Goal: Task Accomplishment & Management: Use online tool/utility

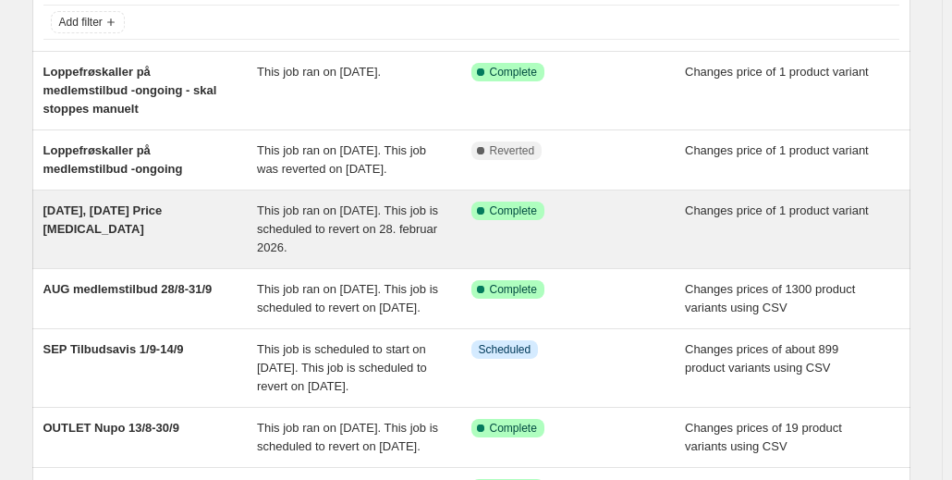
scroll to position [118, 0]
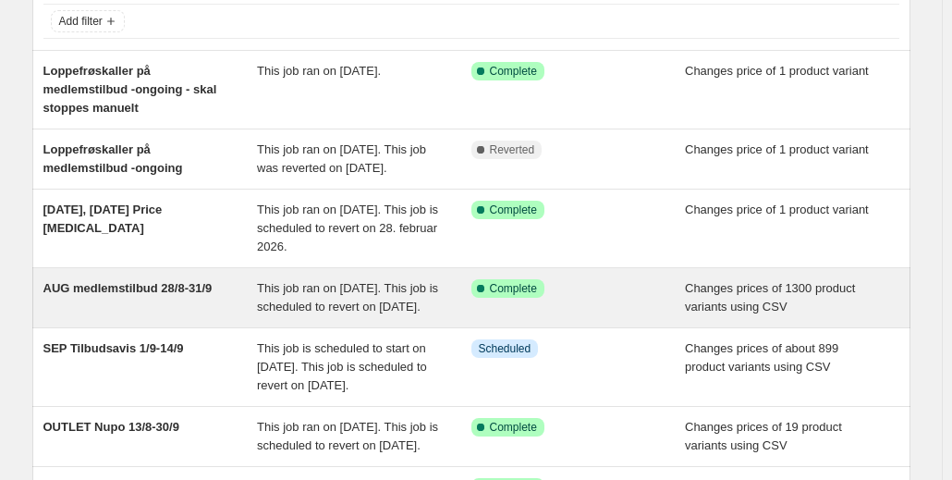
click at [360, 313] on span "This job ran on [DATE]. This job is scheduled to revert on [DATE]." at bounding box center [347, 297] width 181 height 32
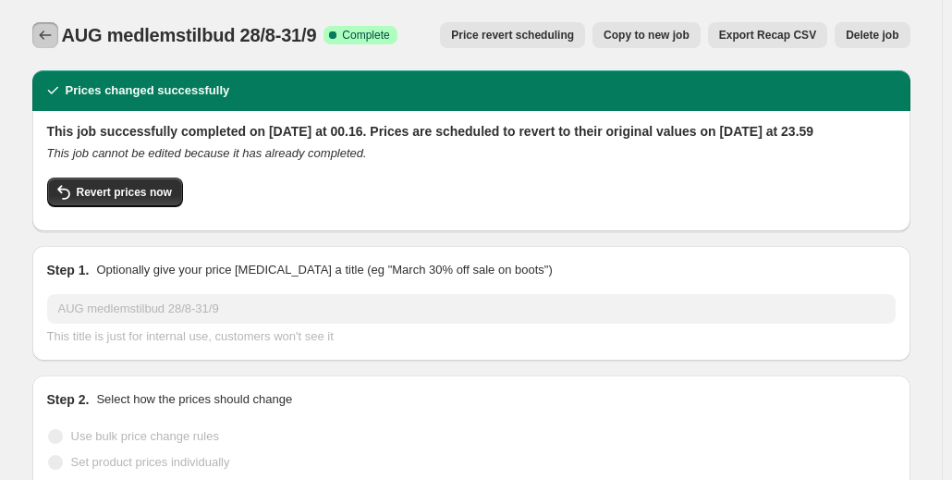
click at [43, 32] on icon "Price change jobs" at bounding box center [45, 35] width 18 height 18
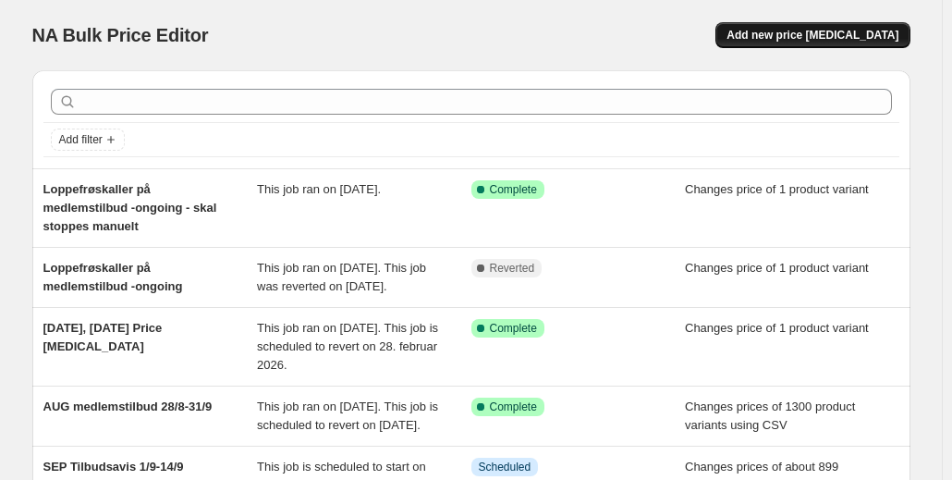
click at [852, 32] on span "Add new price [MEDICAL_DATA]" at bounding box center [812, 35] width 172 height 15
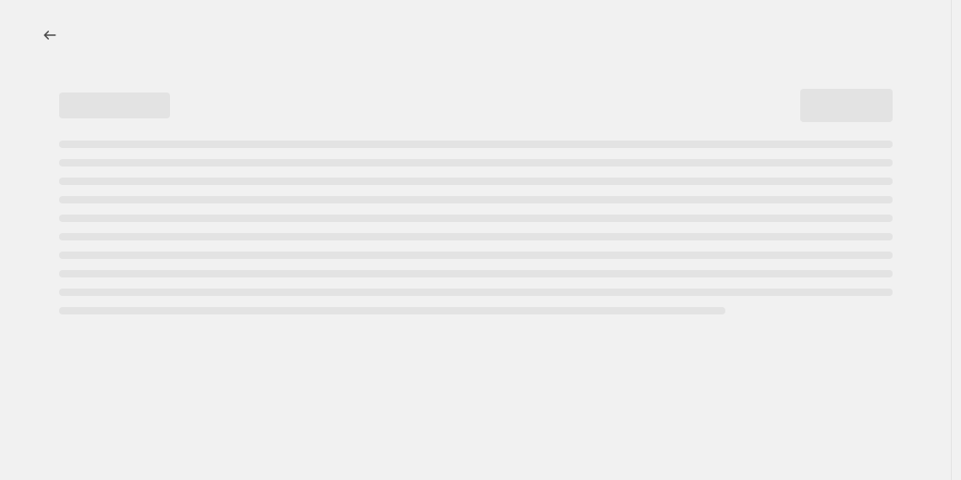
select select "percentage"
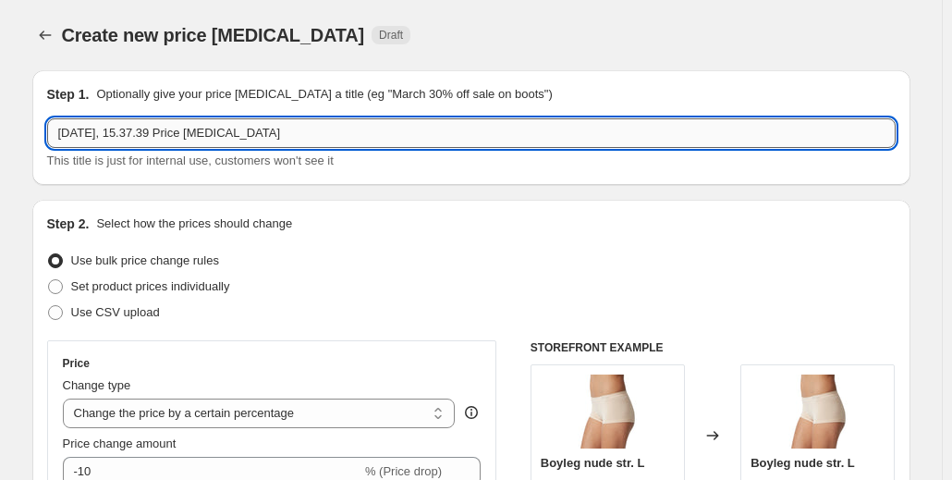
click at [434, 138] on input "[DATE], 15.37.39 Price [MEDICAL_DATA]" at bounding box center [471, 133] width 848 height 30
type input "medlemskampagne-[DATE]-ekstra"
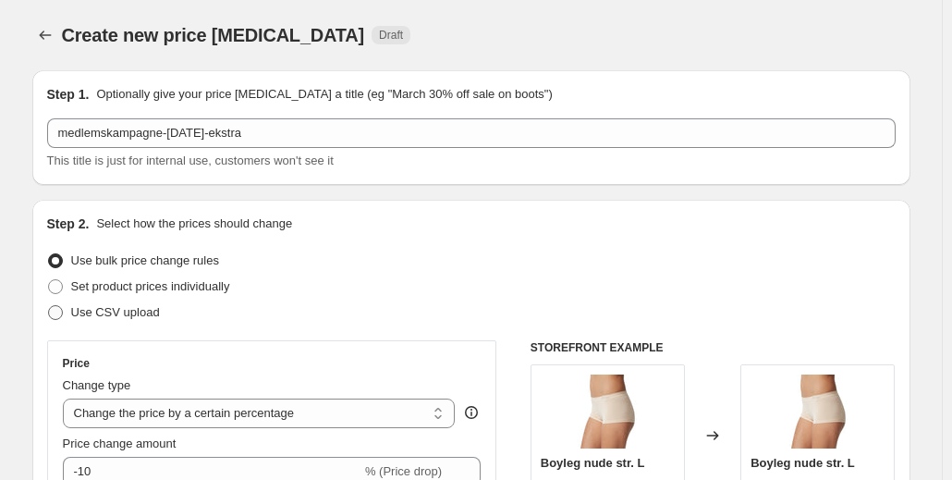
click at [128, 315] on span "Use CSV upload" at bounding box center [115, 312] width 89 height 14
click at [49, 306] on input "Use CSV upload" at bounding box center [48, 305] width 1 height 1
radio input "true"
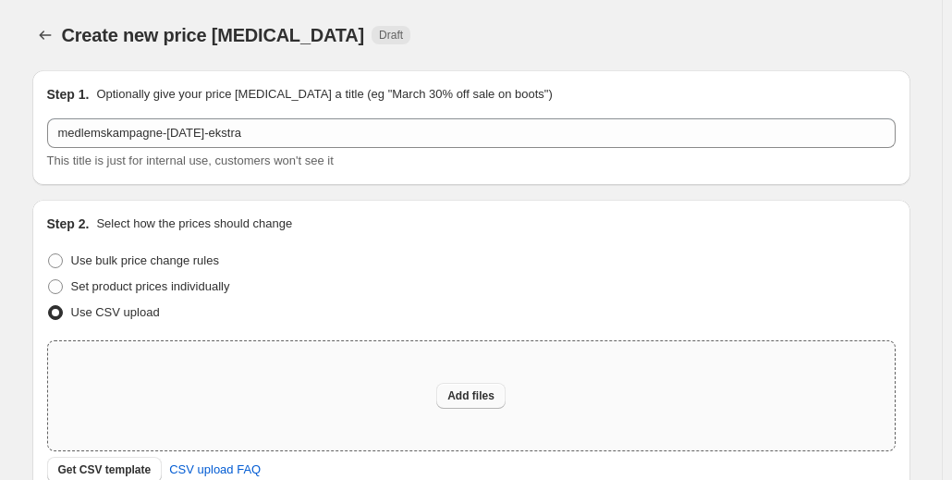
click at [471, 398] on span "Add files" at bounding box center [470, 395] width 47 height 15
type input "C:\fakepath\medlemsdage-[DATE]-ekstra.csv"
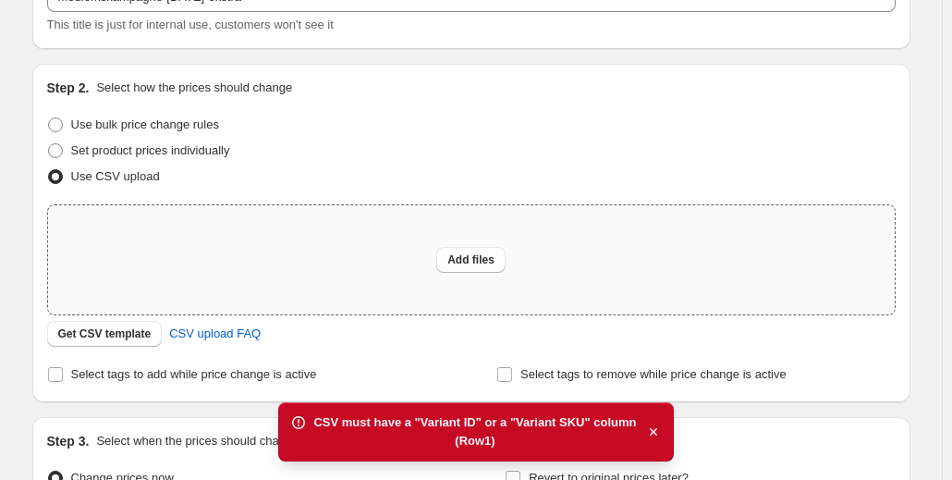
scroll to position [137, 0]
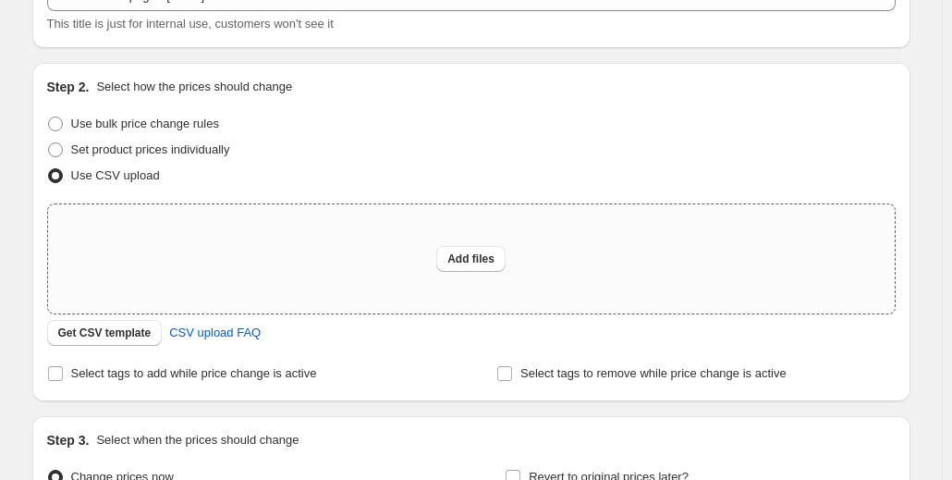
click at [14, 223] on div "Create new price [MEDICAL_DATA]. This page is ready Create new price [MEDICAL_D…" at bounding box center [471, 275] width 922 height 824
click at [471, 267] on button "Add files" at bounding box center [470, 259] width 69 height 26
type input "C:\fakepath\medlemsdage-[DATE]-ekstra.csv"
click at [456, 247] on button "Add files" at bounding box center [470, 259] width 69 height 26
type input "C:\fakepath\medlemsdage-[DATE]-ekstra.csv"
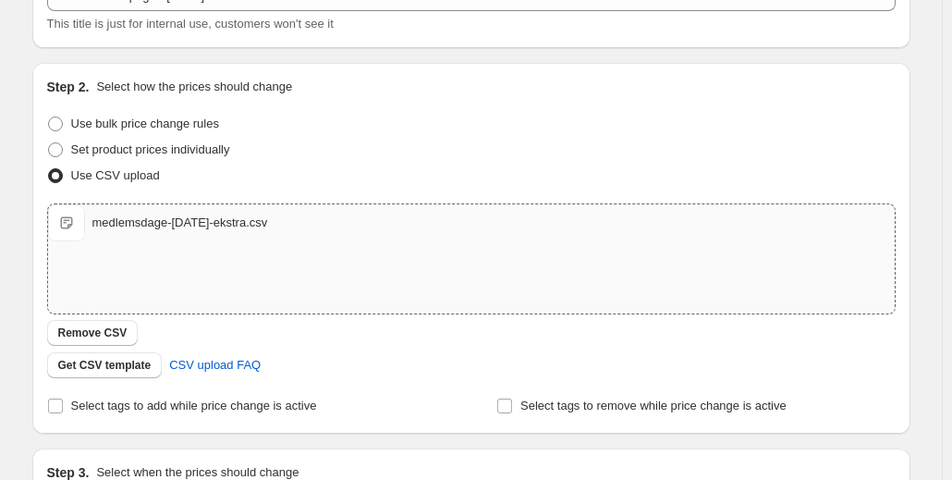
click at [361, 358] on div "Get CSV template CSV upload FAQ" at bounding box center [471, 365] width 848 height 26
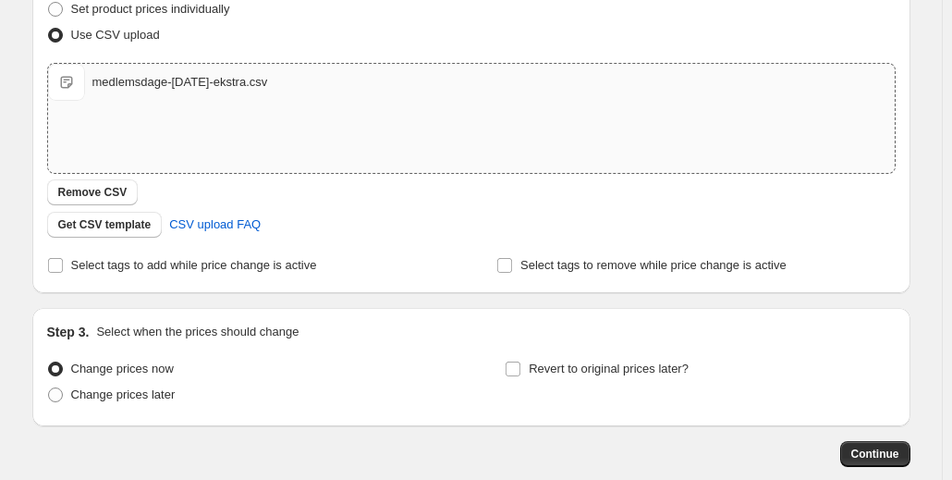
scroll to position [375, 0]
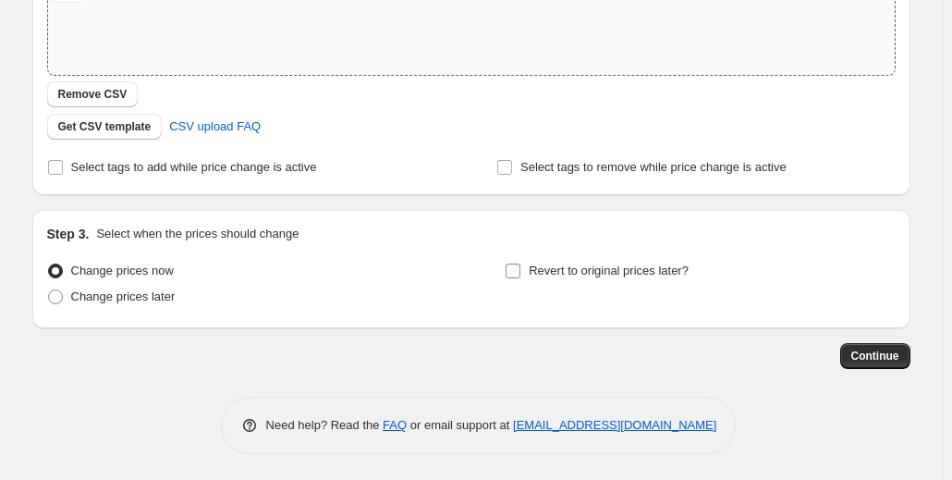
click at [519, 273] on input "Revert to original prices later?" at bounding box center [512, 270] width 15 height 15
checkbox input "true"
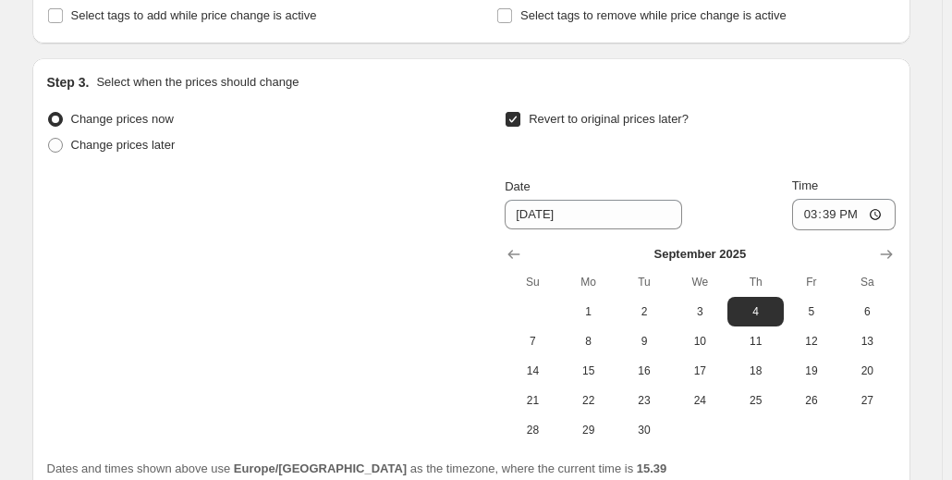
scroll to position [527, 0]
click at [516, 259] on icon "Show previous month, August 2025" at bounding box center [513, 254] width 18 height 18
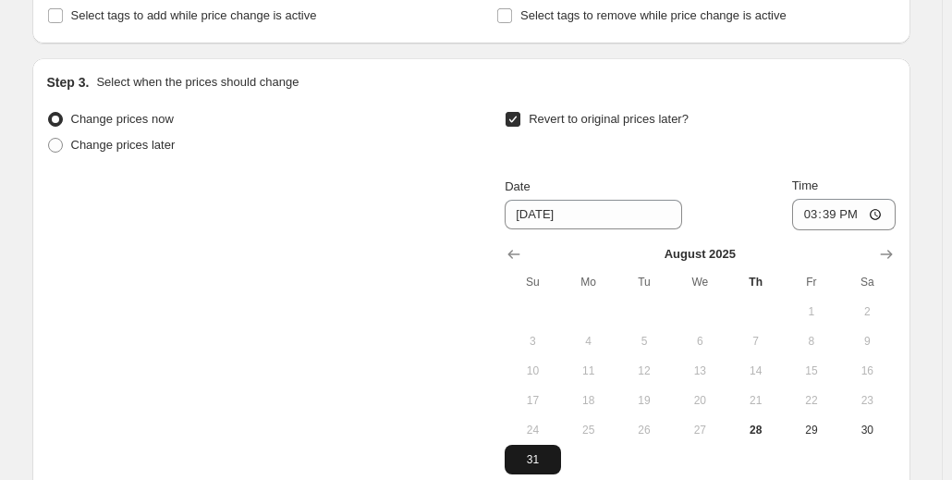
click at [538, 456] on span "31" at bounding box center [532, 459] width 41 height 15
type input "[DATE]"
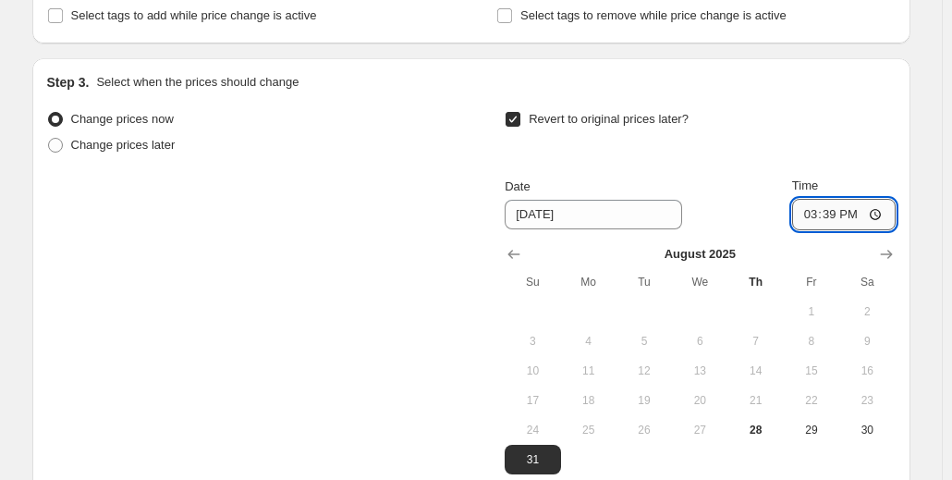
click at [865, 217] on input "15:39" at bounding box center [843, 214] width 103 height 31
type input "23:59"
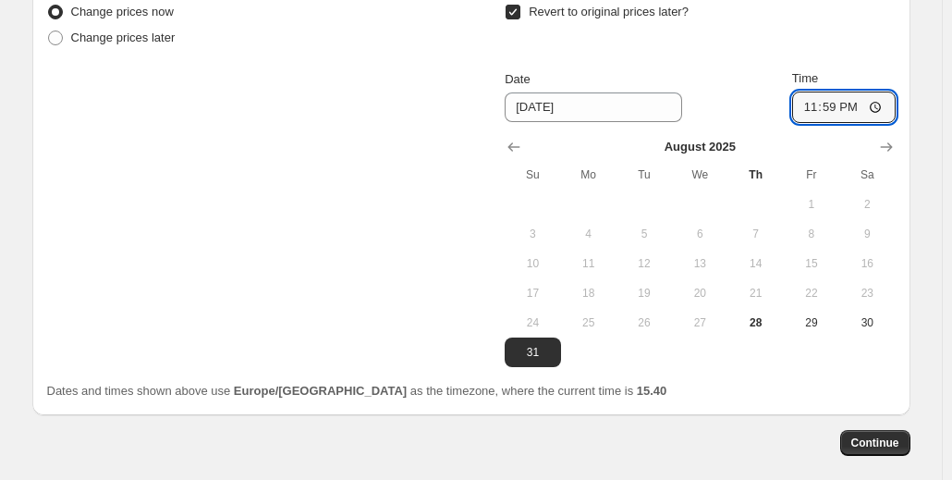
scroll to position [650, 0]
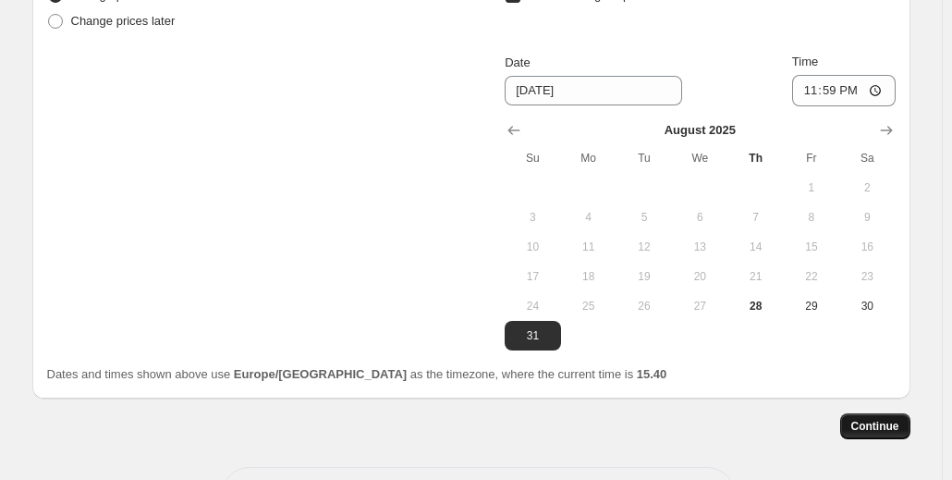
click at [874, 424] on span "Continue" at bounding box center [875, 426] width 48 height 15
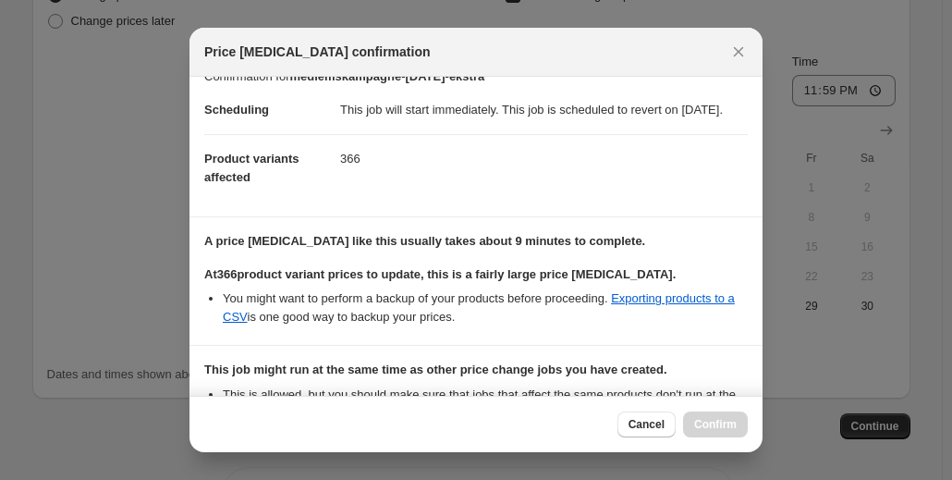
scroll to position [0, 0]
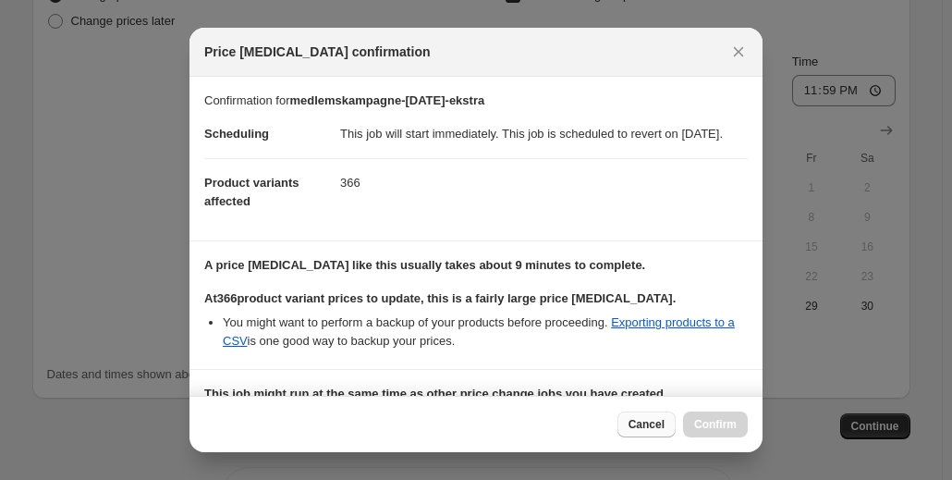
click at [641, 426] on span "Cancel" at bounding box center [646, 424] width 36 height 15
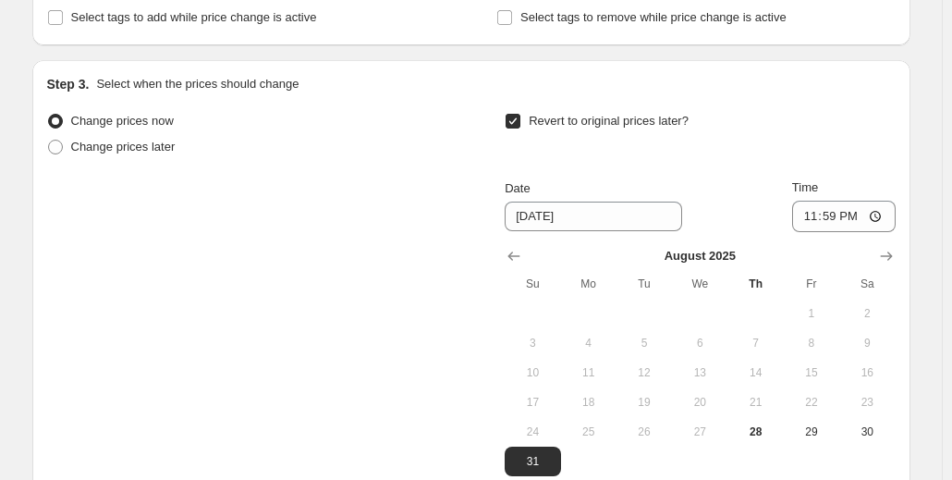
scroll to position [721, 0]
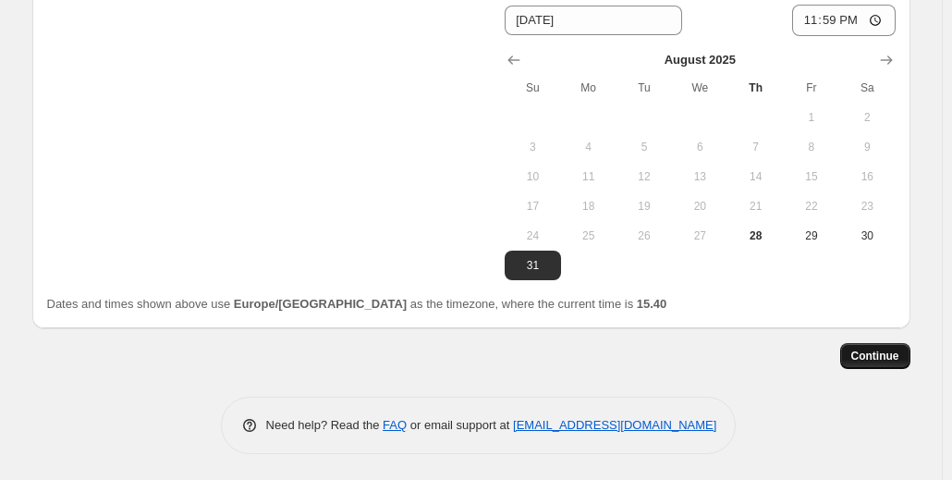
click at [866, 351] on span "Continue" at bounding box center [875, 355] width 48 height 15
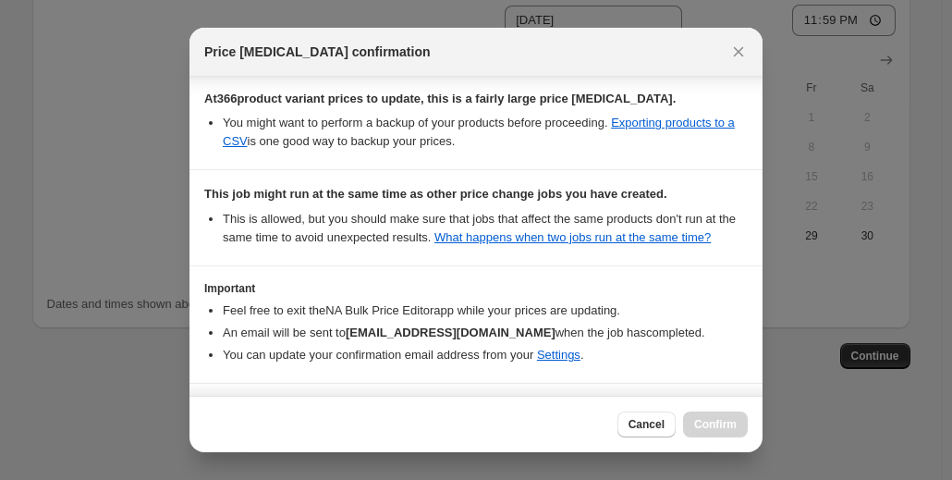
scroll to position [277, 0]
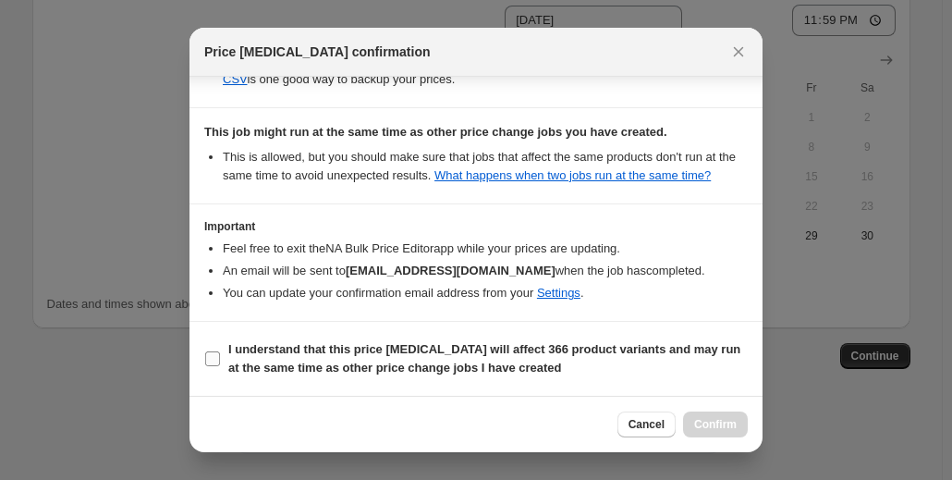
click at [211, 361] on input "I understand that this price [MEDICAL_DATA] will affect 366 product variants an…" at bounding box center [212, 358] width 15 height 15
checkbox input "true"
click at [710, 430] on span "Confirm" at bounding box center [715, 424] width 43 height 15
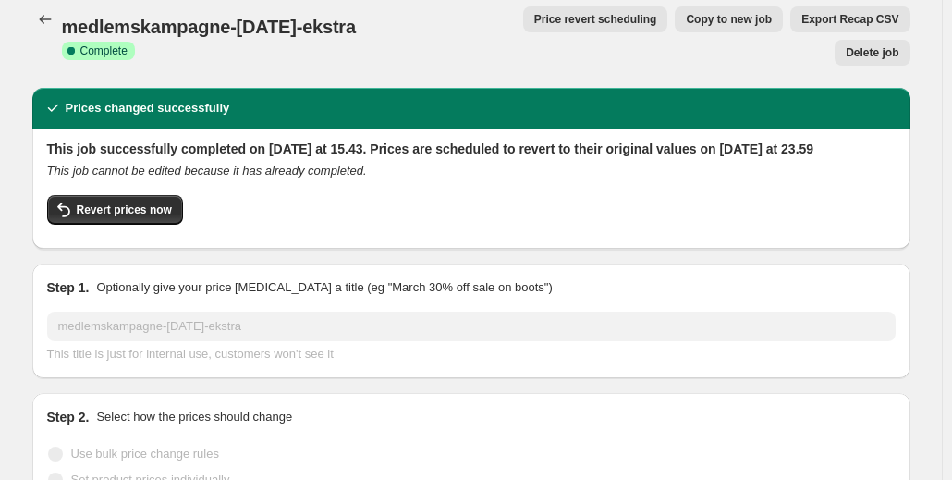
scroll to position [15, 0]
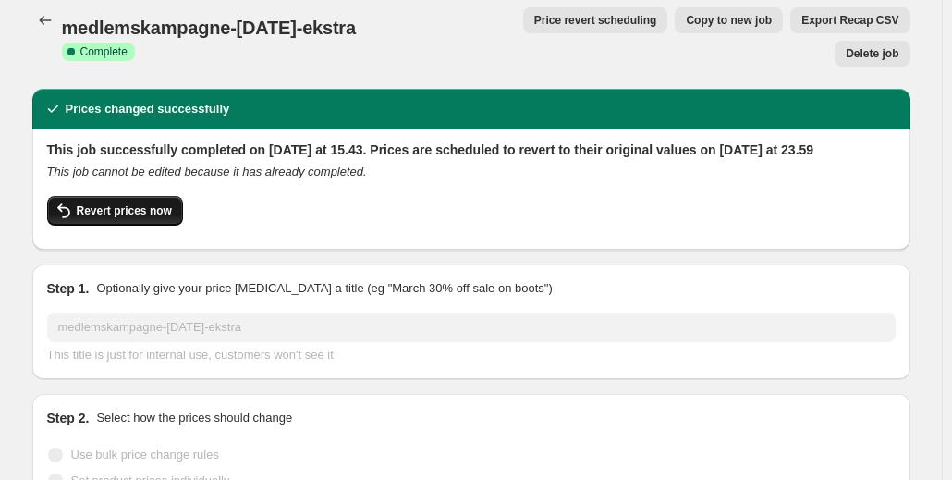
click at [120, 203] on span "Revert prices now" at bounding box center [124, 210] width 95 height 15
checkbox input "false"
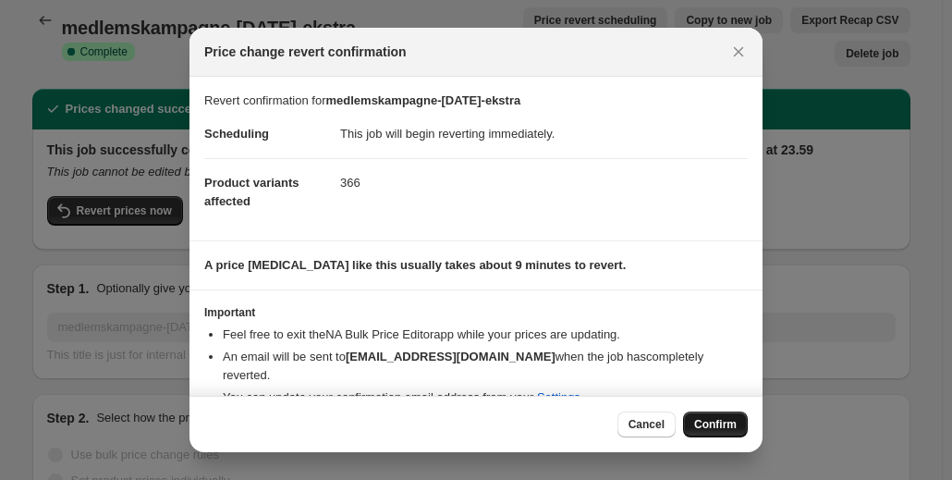
click at [709, 419] on span "Confirm" at bounding box center [715, 424] width 43 height 15
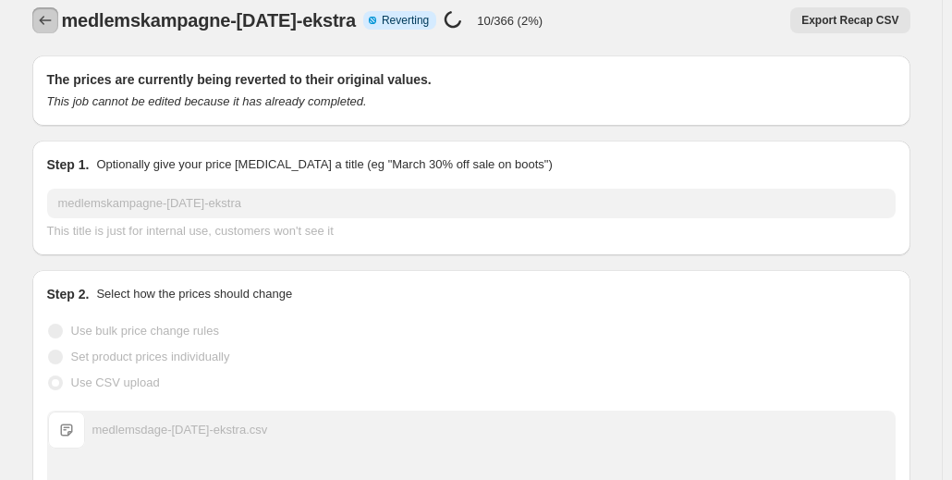
click at [46, 21] on icon "Price change jobs" at bounding box center [45, 20] width 18 height 18
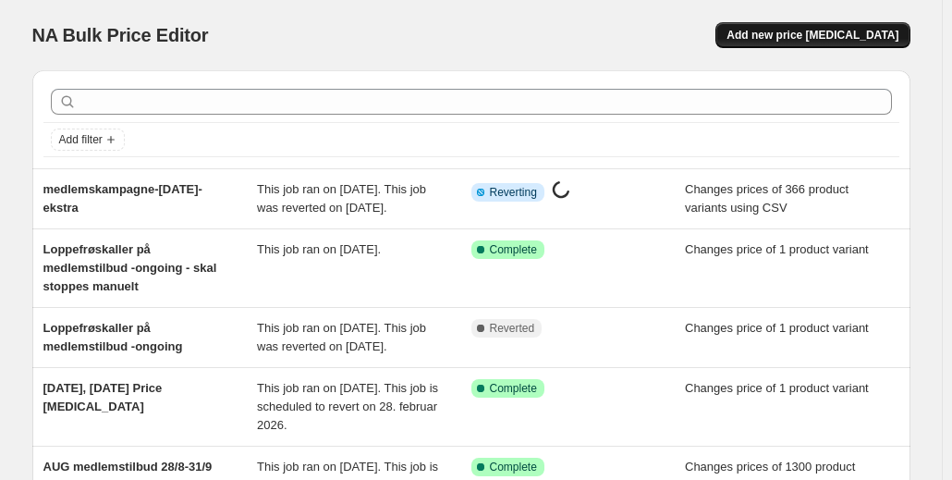
click at [795, 34] on span "Add new price [MEDICAL_DATA]" at bounding box center [812, 35] width 172 height 15
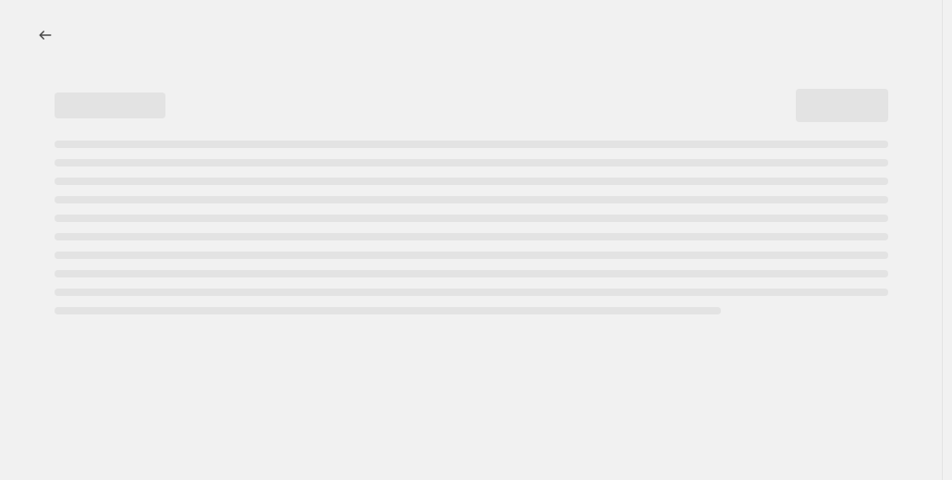
select select "percentage"
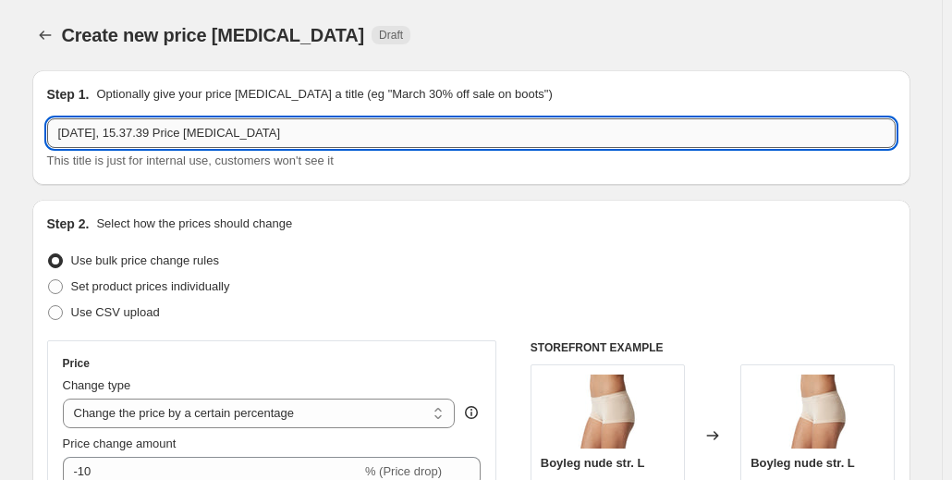
click at [295, 136] on input "[DATE], 15.37.39 Price [MEDICAL_DATA]" at bounding box center [471, 133] width 848 height 30
type input "Medlemskampagne-[DATE]-ekstra"
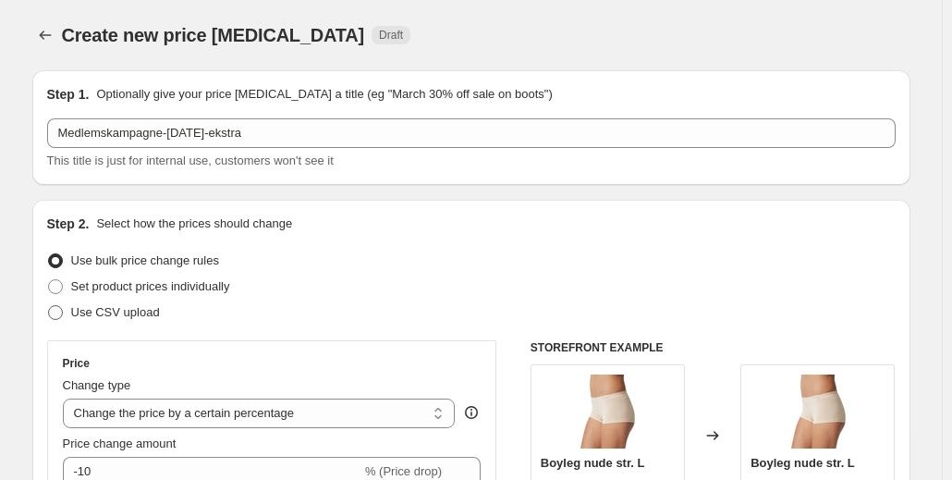
click at [115, 311] on span "Use CSV upload" at bounding box center [115, 312] width 89 height 14
click at [49, 306] on input "Use CSV upload" at bounding box center [48, 305] width 1 height 1
radio input "true"
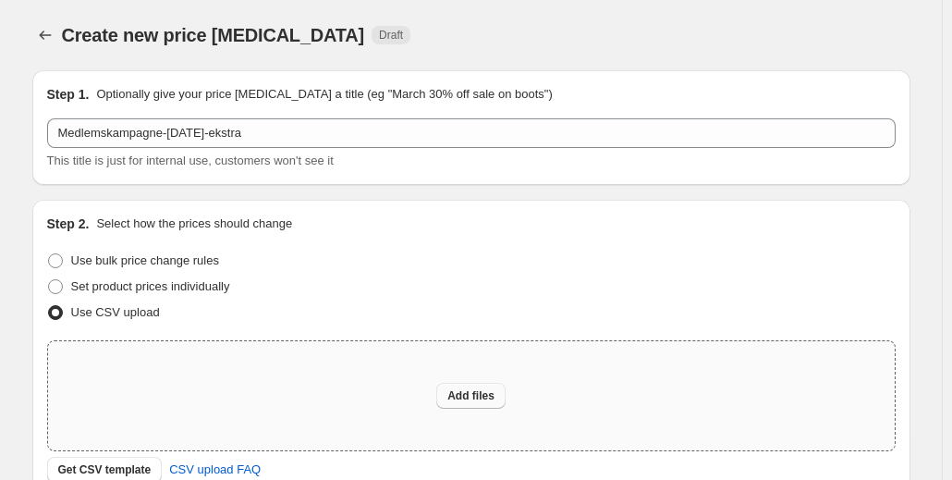
click at [485, 389] on span "Add files" at bounding box center [470, 395] width 47 height 15
type input "C:\fakepath\medlemsdage-[DATE]-ekstra.csv"
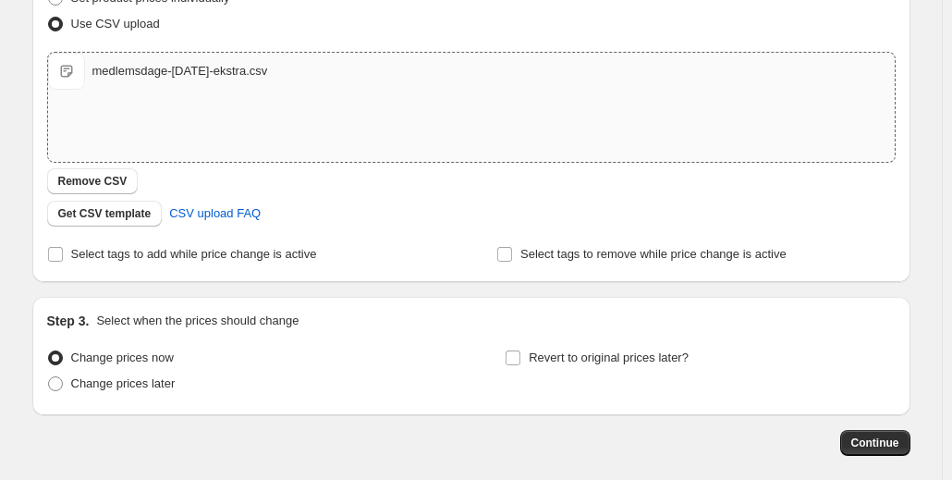
scroll to position [375, 0]
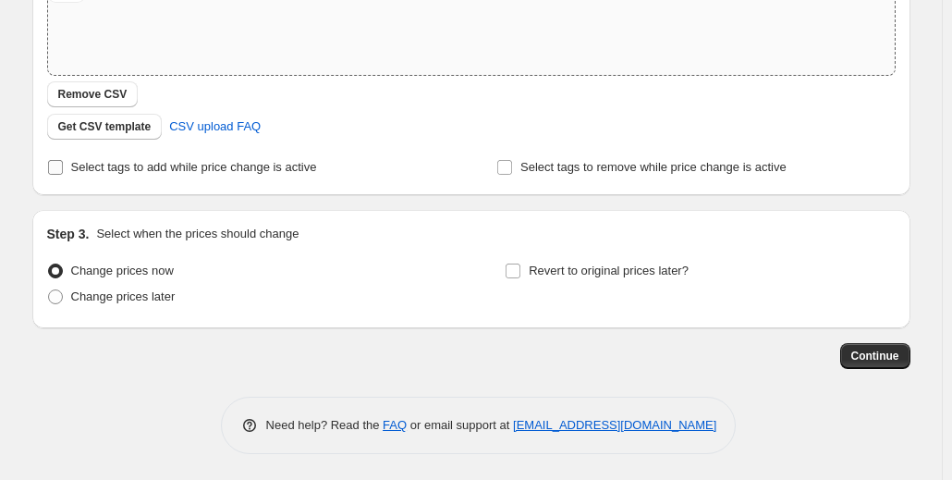
click at [199, 166] on span "Select tags to add while price change is active" at bounding box center [194, 167] width 246 height 14
click at [63, 166] on input "Select tags to add while price change is active" at bounding box center [55, 167] width 15 height 15
checkbox input "true"
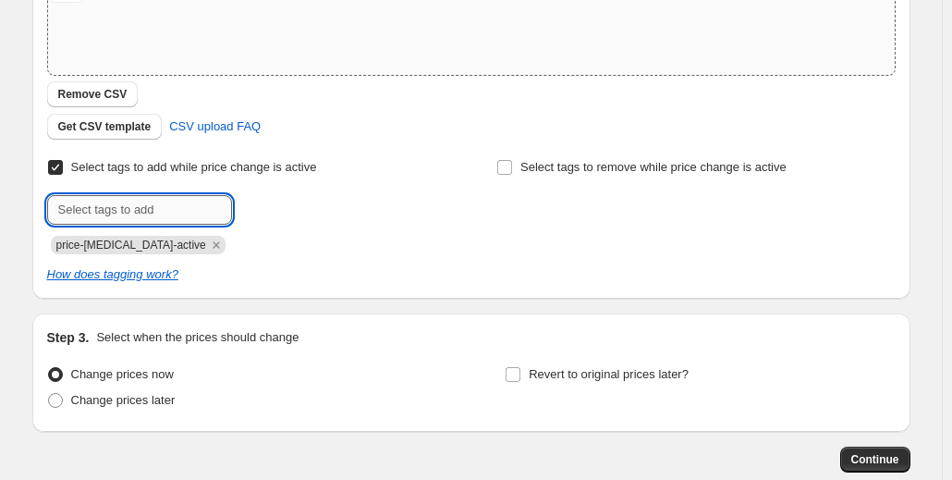
click at [181, 212] on input "text" at bounding box center [139, 210] width 185 height 30
type input "medlemspris"
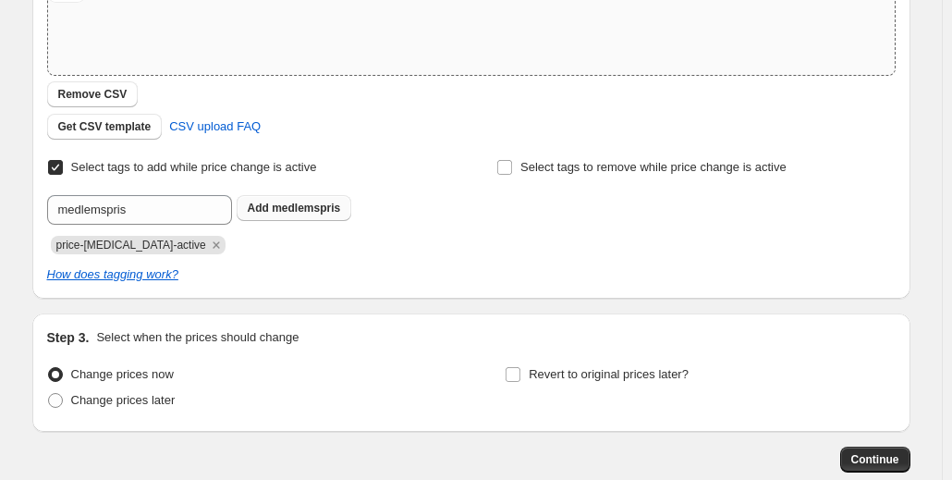
click at [322, 207] on span "medlemspris" at bounding box center [306, 207] width 68 height 13
click at [551, 374] on span "Revert to original prices later?" at bounding box center [609, 374] width 160 height 14
click at [520, 374] on input "Revert to original prices later?" at bounding box center [512, 374] width 15 height 15
checkbox input "true"
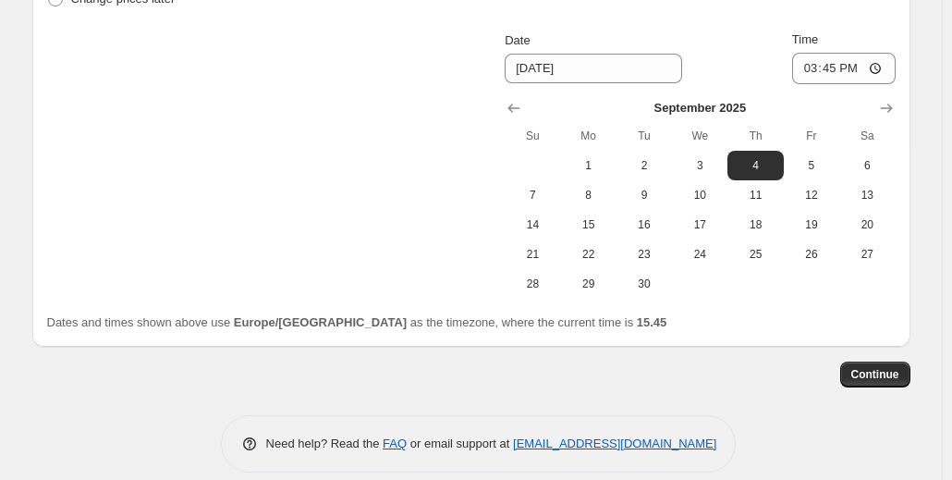
scroll to position [778, 0]
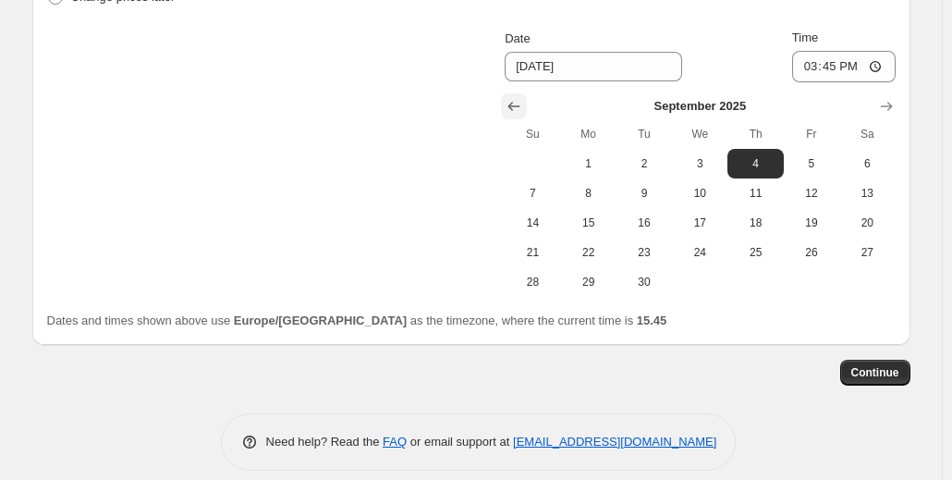
click at [516, 112] on icon "Show previous month, August 2025" at bounding box center [513, 106] width 18 height 18
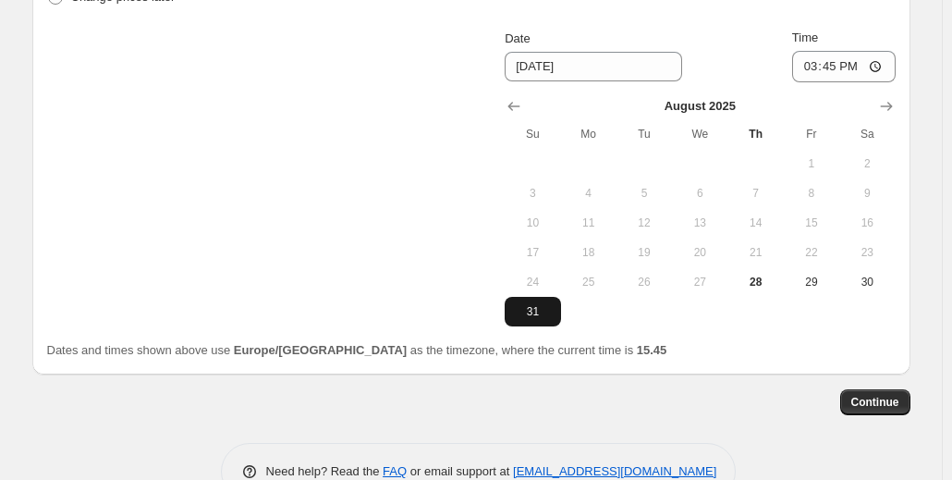
click at [553, 310] on span "31" at bounding box center [532, 311] width 41 height 15
type input "[DATE]"
click at [859, 65] on input "15:45" at bounding box center [843, 66] width 103 height 31
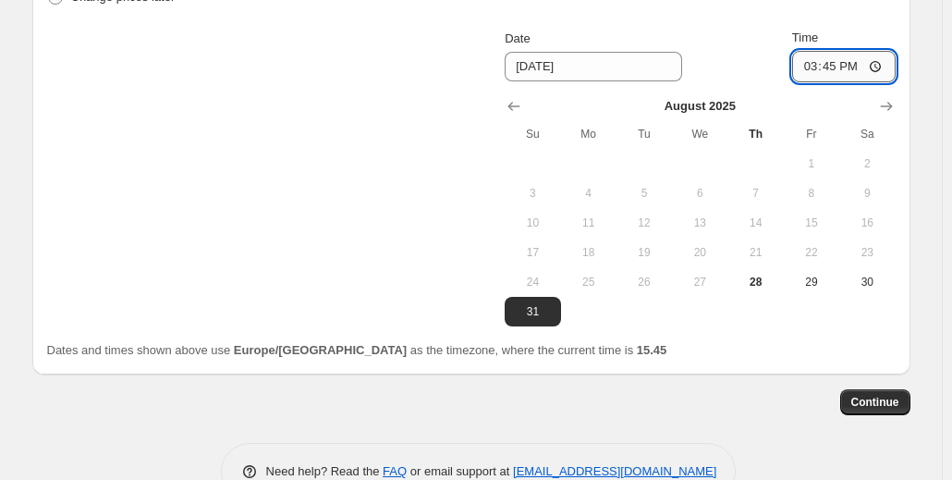
click at [837, 66] on input "15:45" at bounding box center [843, 66] width 103 height 31
type input "23:59"
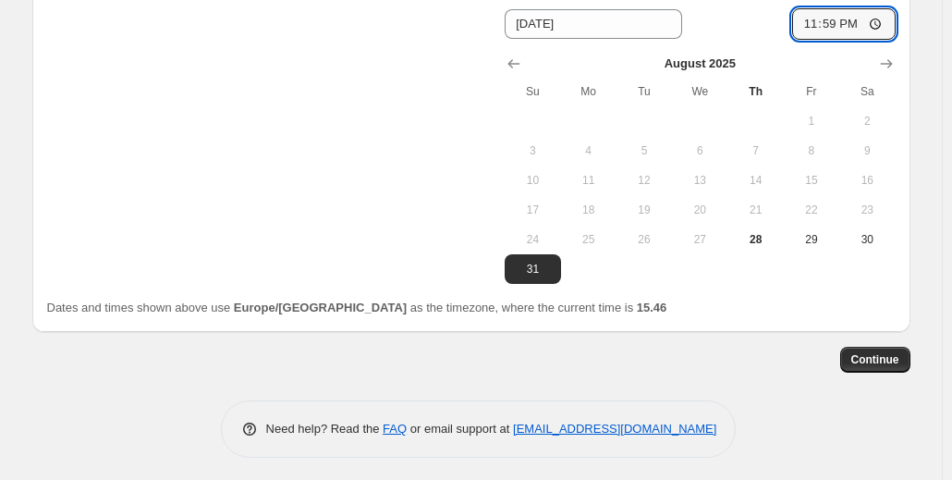
scroll to position [824, 0]
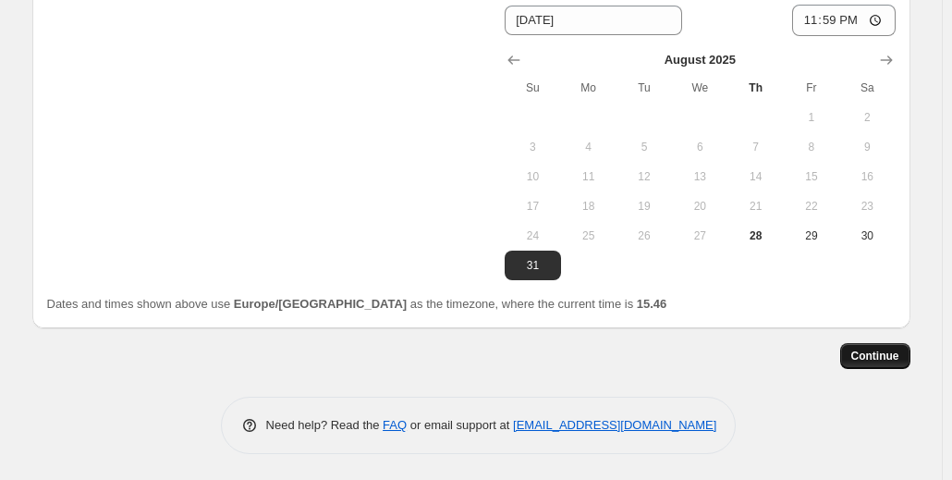
click at [880, 363] on button "Continue" at bounding box center [875, 356] width 70 height 26
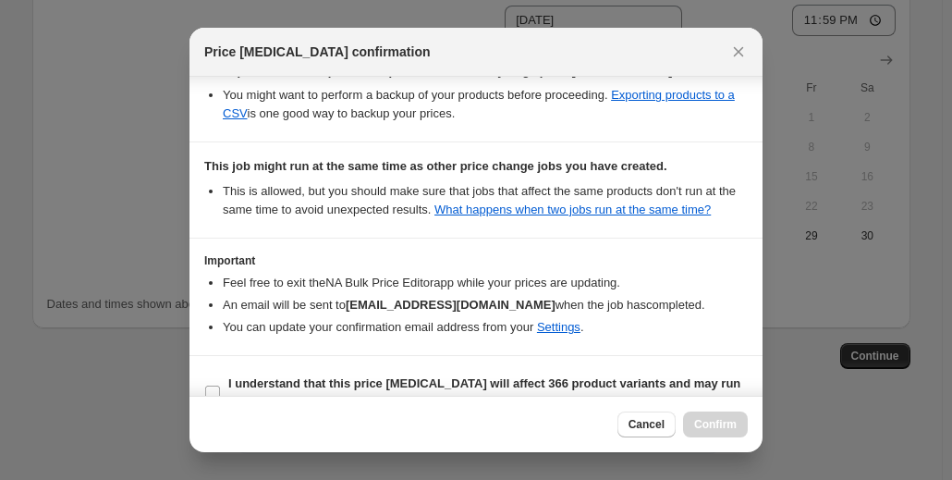
scroll to position [326, 0]
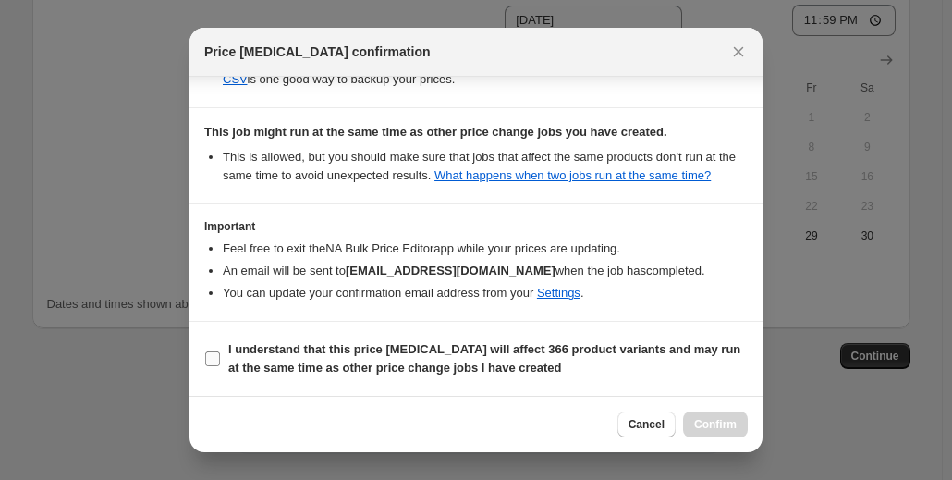
click at [210, 363] on input "I understand that this price [MEDICAL_DATA] will affect 366 product variants an…" at bounding box center [212, 358] width 15 height 15
checkbox input "true"
click at [643, 422] on span "Cancel" at bounding box center [646, 424] width 36 height 15
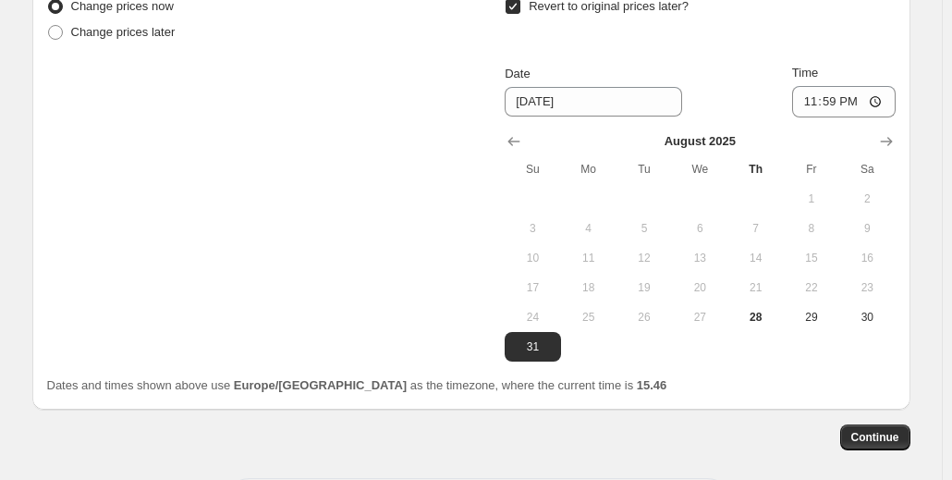
scroll to position [824, 0]
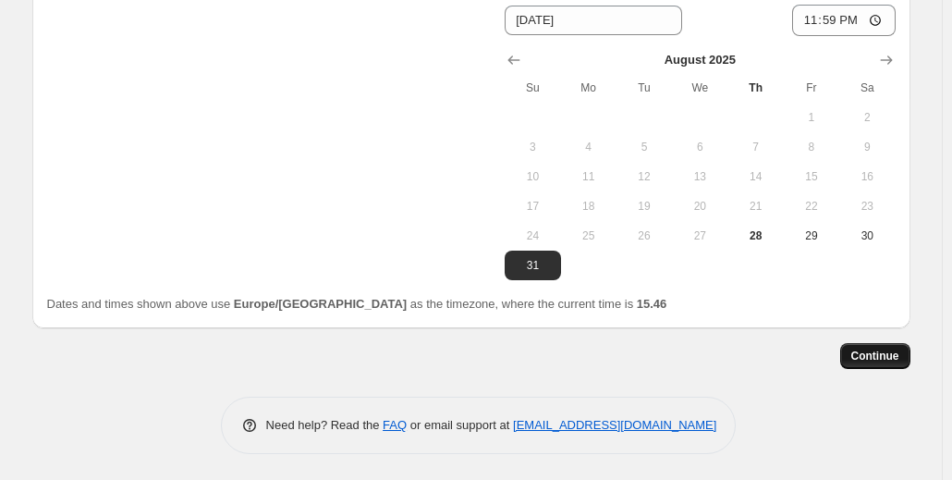
click at [865, 346] on button "Continue" at bounding box center [875, 356] width 70 height 26
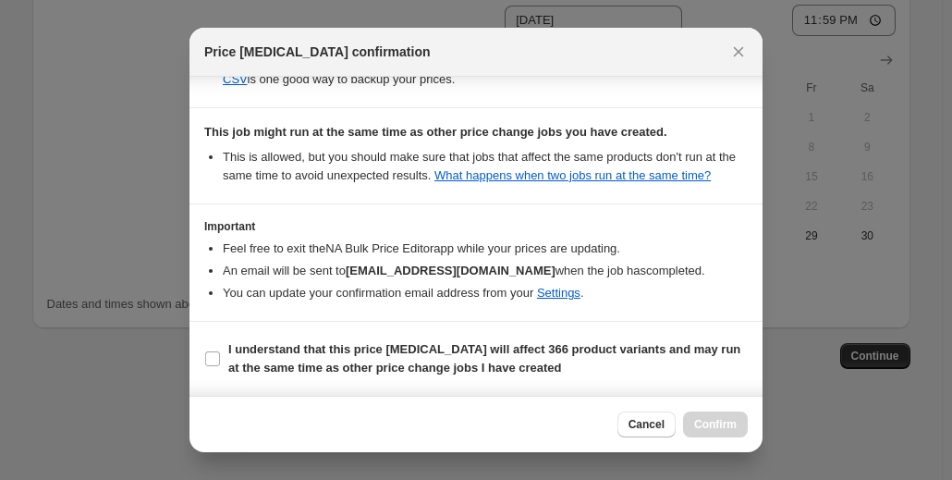
scroll to position [326, 0]
click at [216, 359] on input "I understand that this price [MEDICAL_DATA] will affect 366 product variants an…" at bounding box center [212, 358] width 15 height 15
checkbox input "true"
click at [716, 418] on span "Confirm" at bounding box center [715, 424] width 43 height 15
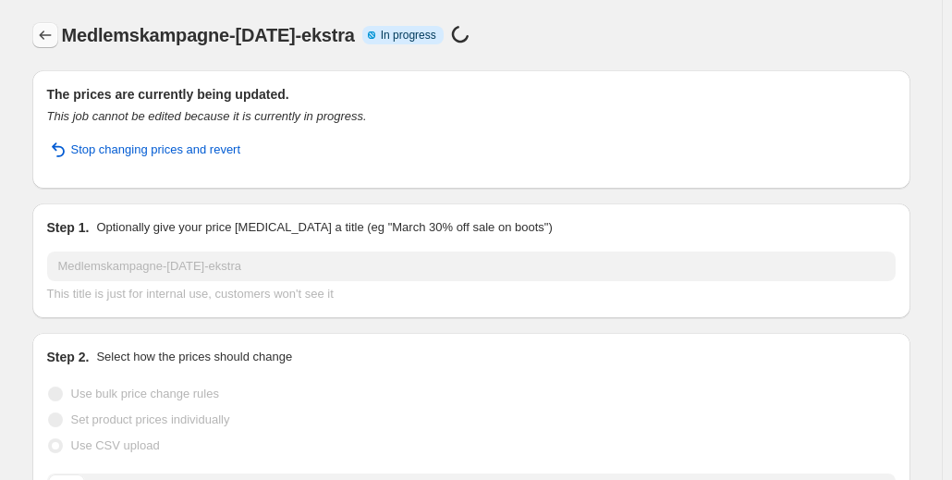
click at [48, 36] on icon "Price change jobs" at bounding box center [45, 35] width 18 height 18
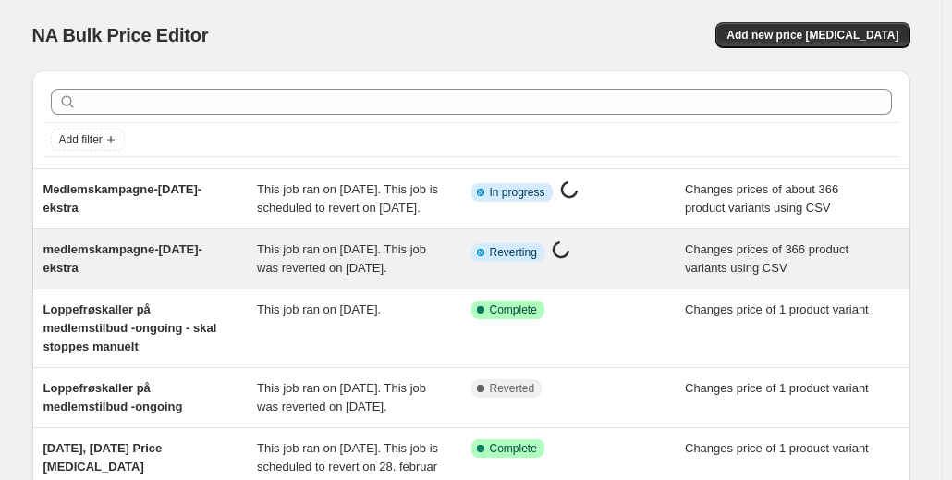
click at [189, 265] on span "medlemskampagne-[DATE]-ekstra" at bounding box center [122, 258] width 159 height 32
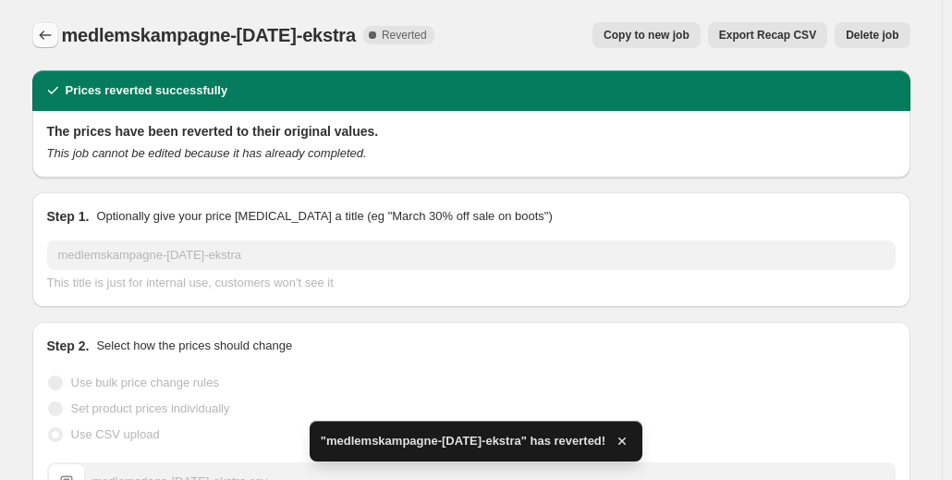
click at [46, 36] on icon "Price change jobs" at bounding box center [45, 35] width 18 height 18
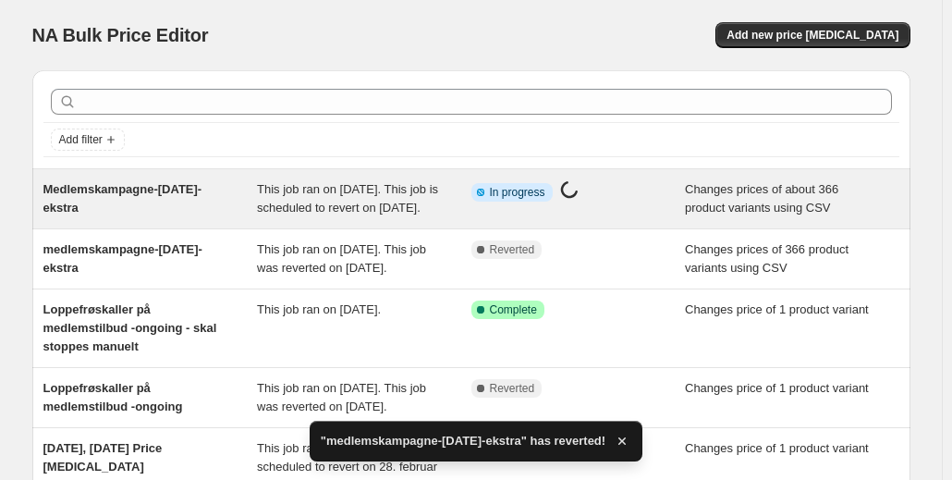
click at [176, 201] on div "Medlemskampagne-[DATE]-ekstra" at bounding box center [150, 198] width 214 height 37
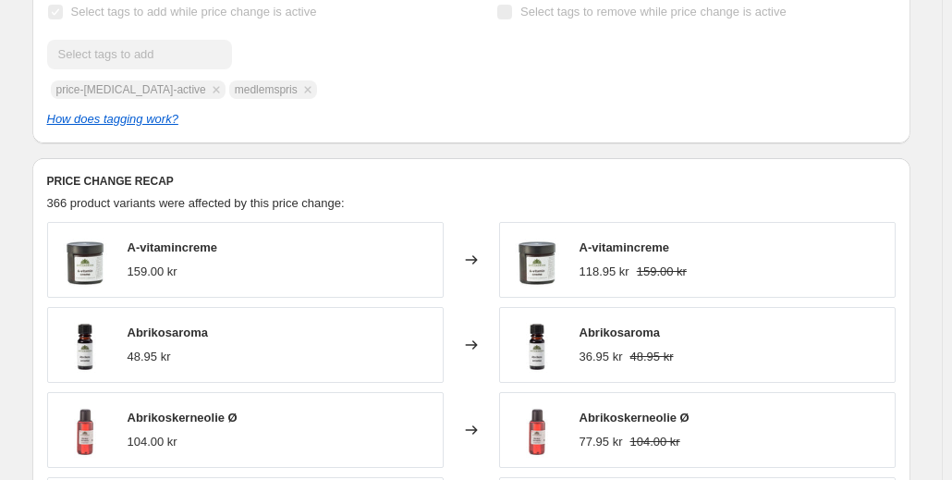
scroll to position [706, 0]
